Goal: Information Seeking & Learning: Learn about a topic

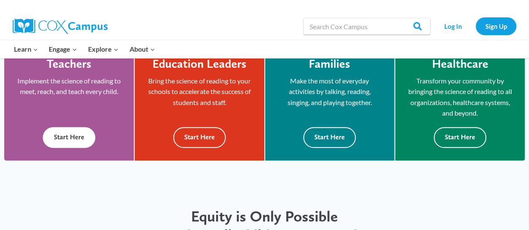
scroll to position [256, 0]
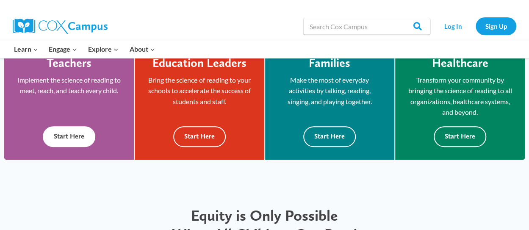
click at [85, 135] on button "Start Here" at bounding box center [69, 136] width 53 height 21
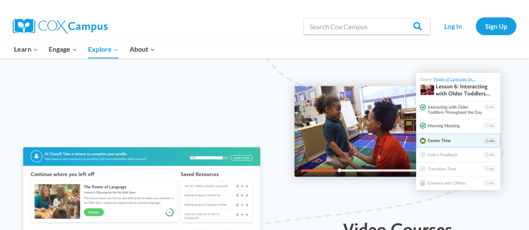
scroll to position [636, 0]
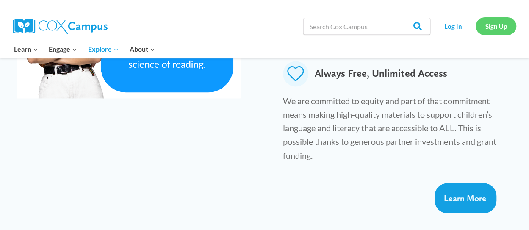
click at [492, 30] on link "Sign Up" at bounding box center [496, 25] width 41 height 17
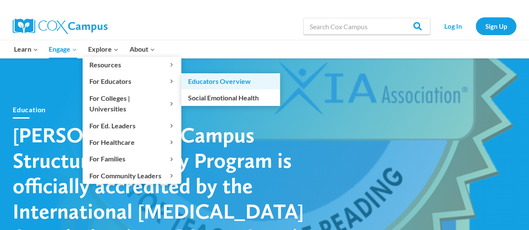
click at [193, 81] on link "Educators Overview" at bounding box center [230, 81] width 99 height 16
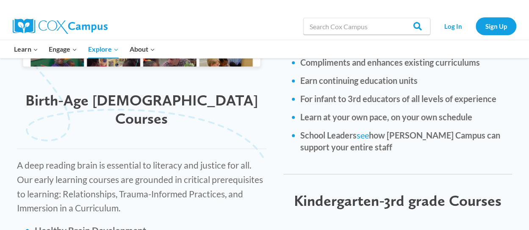
scroll to position [1141, 0]
